Goal: Information Seeking & Learning: Learn about a topic

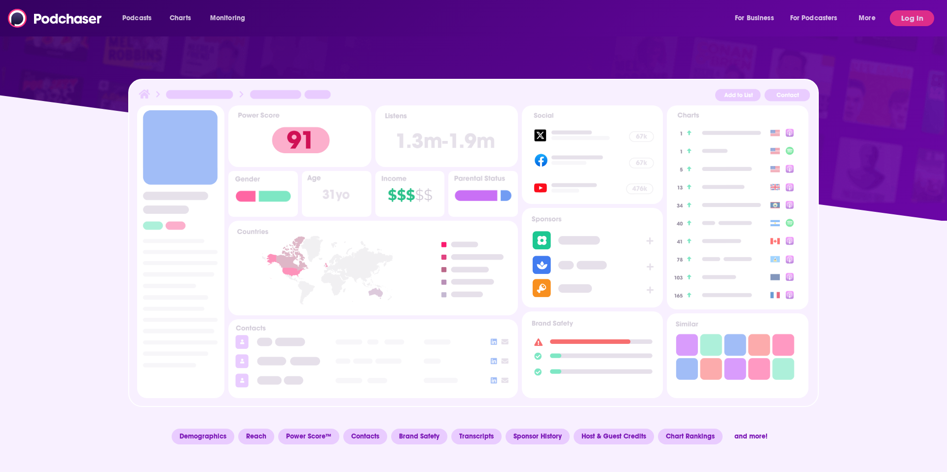
scroll to position [453, 0]
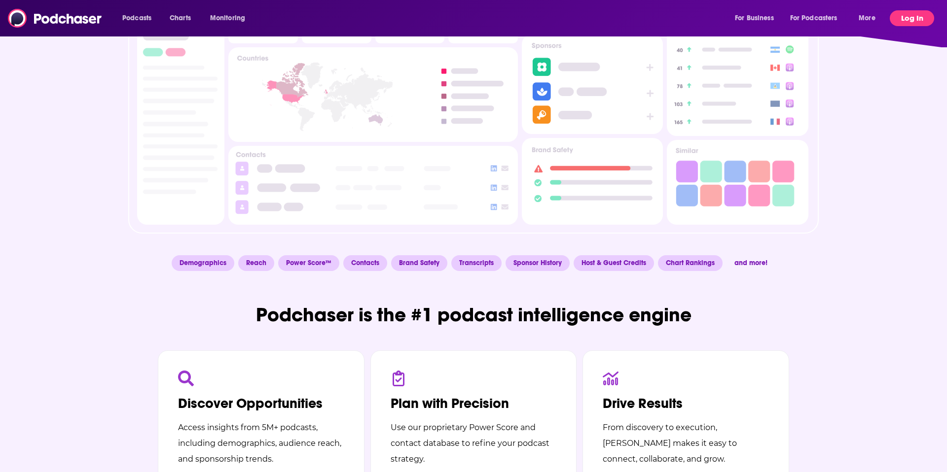
click at [909, 22] on button "Log In" at bounding box center [911, 18] width 44 height 16
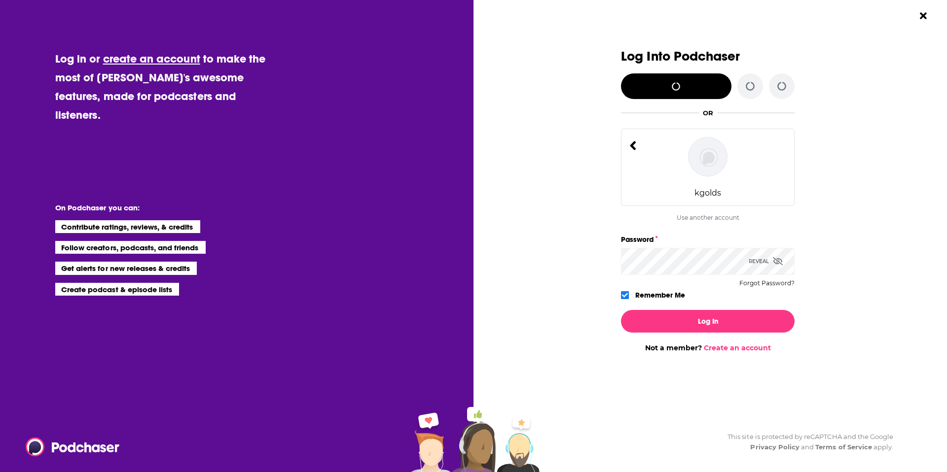
scroll to position [0, 0]
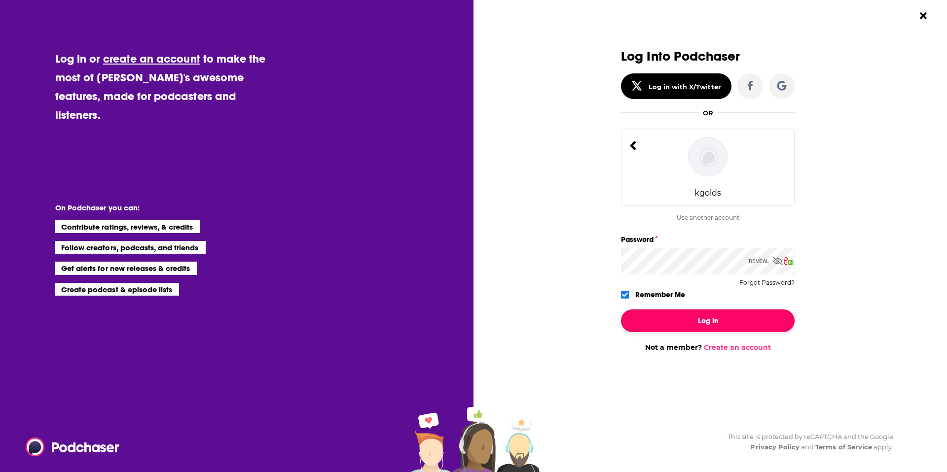
click at [671, 318] on button "Log In" at bounding box center [708, 321] width 174 height 23
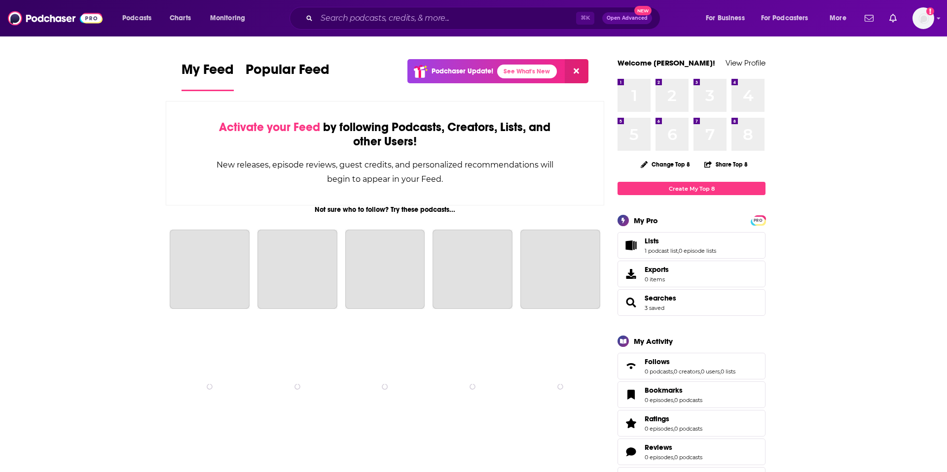
scroll to position [453, 0]
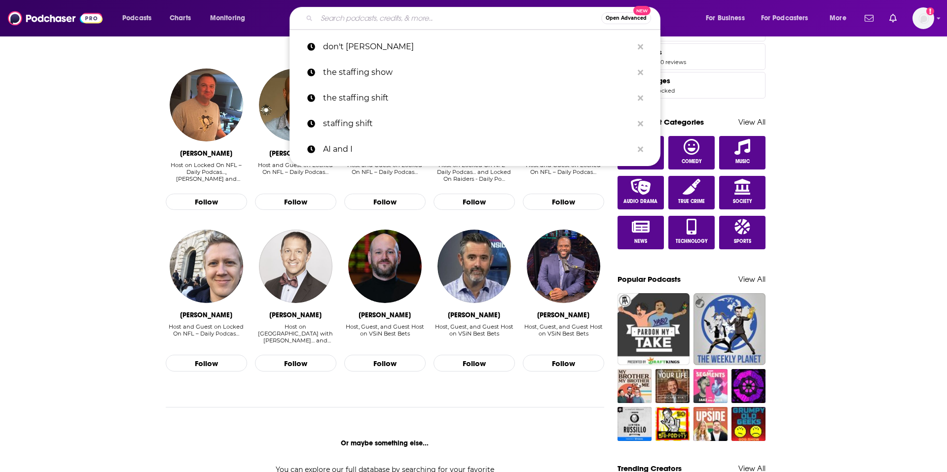
click at [365, 20] on input "Search podcasts, credits, & more..." at bounding box center [459, 18] width 284 height 16
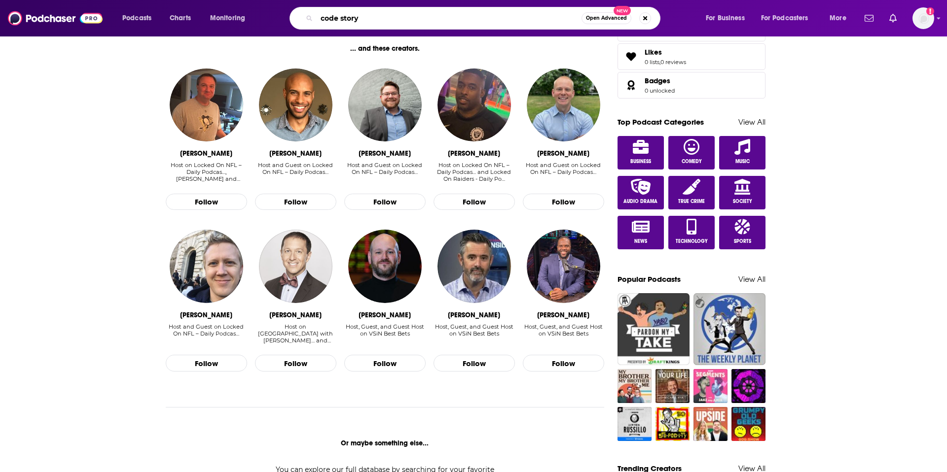
type input "code story"
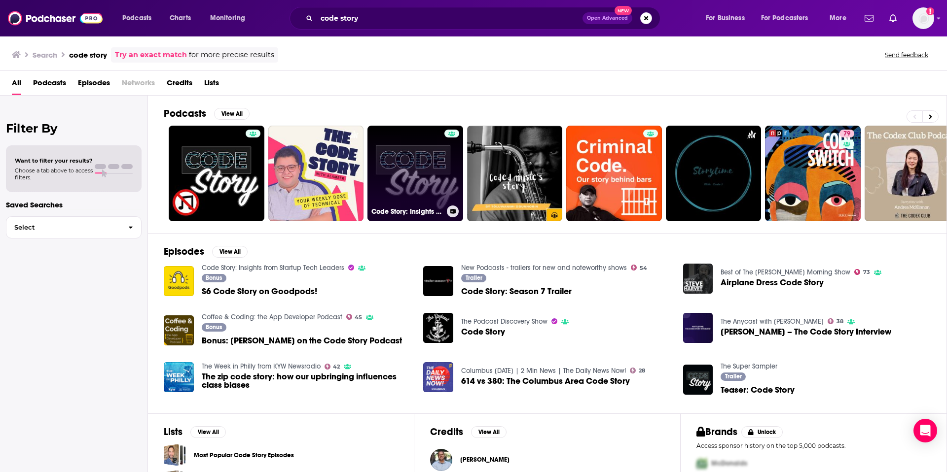
click at [398, 169] on link "Code Story: Insights from Startup Tech Leaders" at bounding box center [415, 174] width 96 height 96
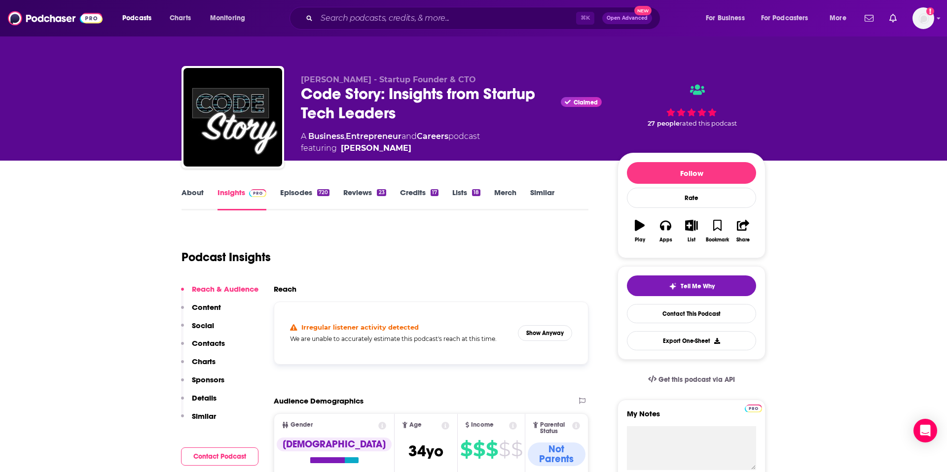
scroll to position [2, 0]
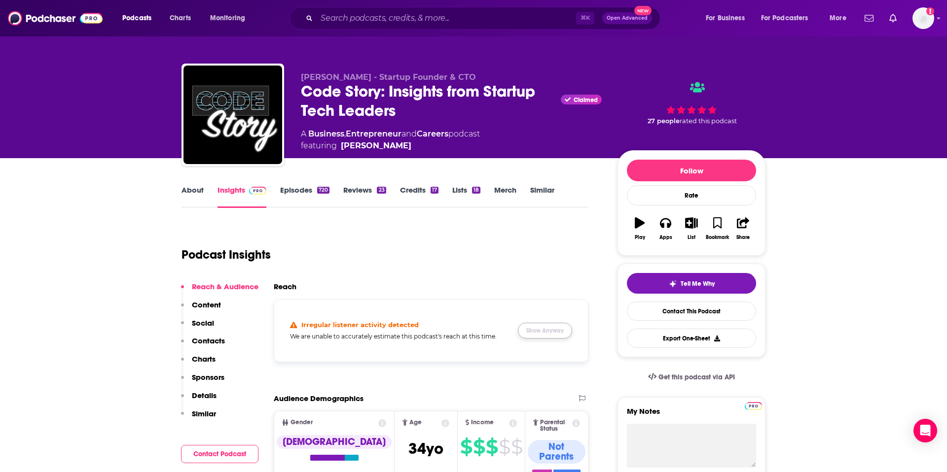
click at [524, 333] on button "Show Anyway" at bounding box center [545, 331] width 54 height 16
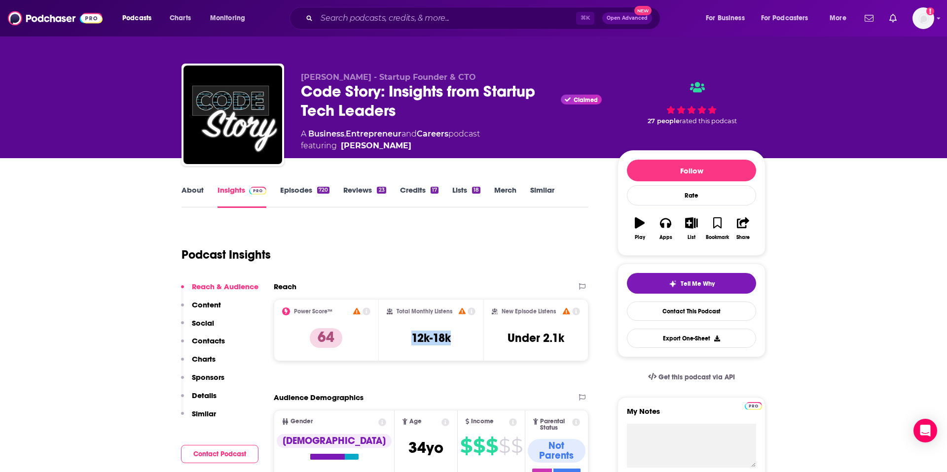
drag, startPoint x: 413, startPoint y: 338, endPoint x: 455, endPoint y: 341, distance: 41.5
click at [455, 341] on div "Total Monthly Listens 12k-18k" at bounding box center [431, 330] width 89 height 45
